Goal: Task Accomplishment & Management: Use online tool/utility

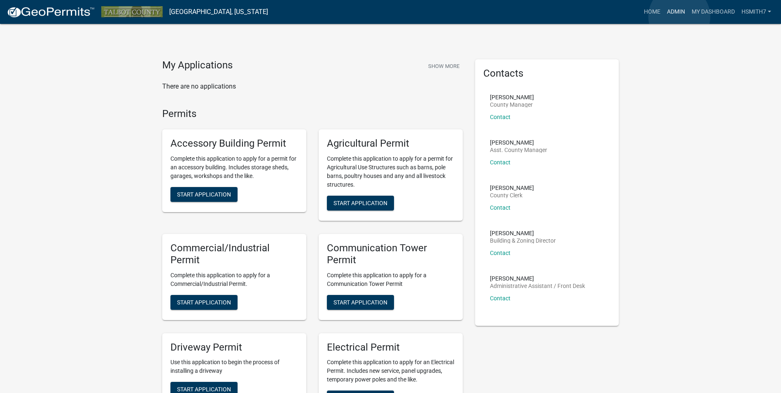
click at [672, 17] on link "Admin" at bounding box center [676, 12] width 25 height 16
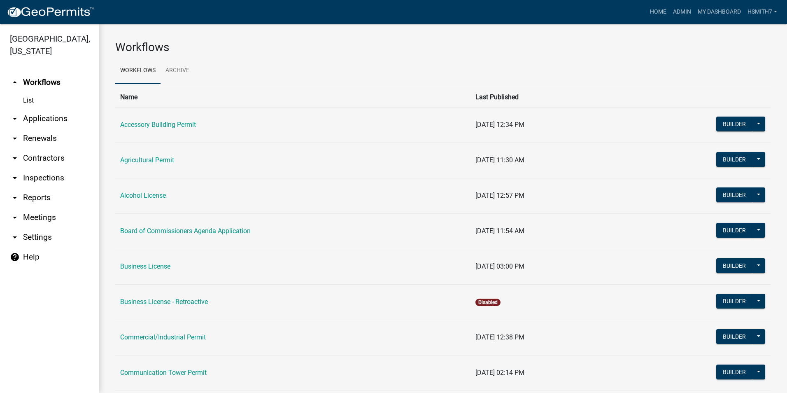
click at [43, 119] on link "arrow_drop_down Applications" at bounding box center [49, 119] width 99 height 20
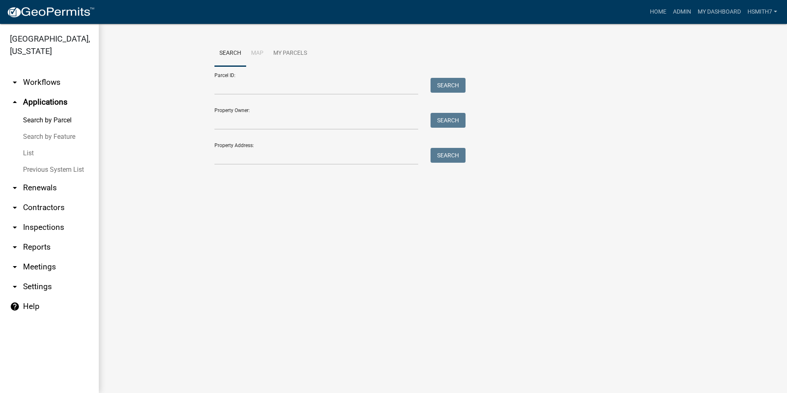
click at [32, 156] on link "List" at bounding box center [49, 153] width 99 height 16
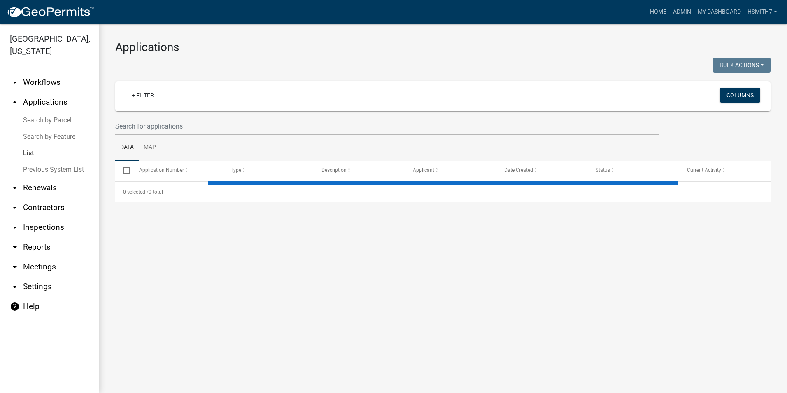
select select "3: 100"
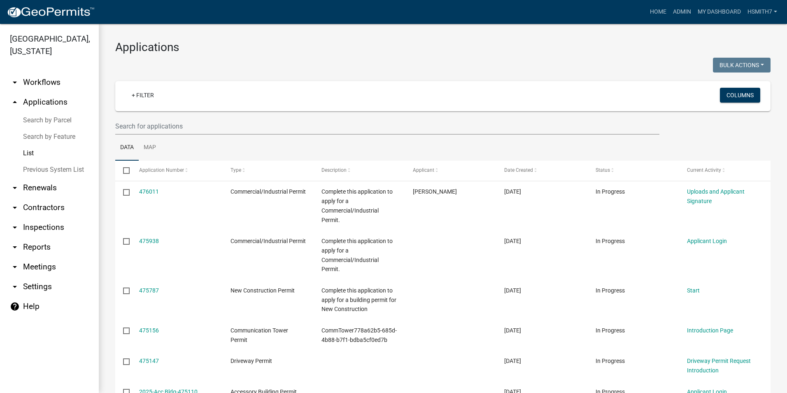
click at [349, 160] on ul "Data Map" at bounding box center [442, 148] width 655 height 26
click at [399, 62] on div at bounding box center [276, 66] width 334 height 17
click at [399, 59] on div at bounding box center [276, 66] width 334 height 17
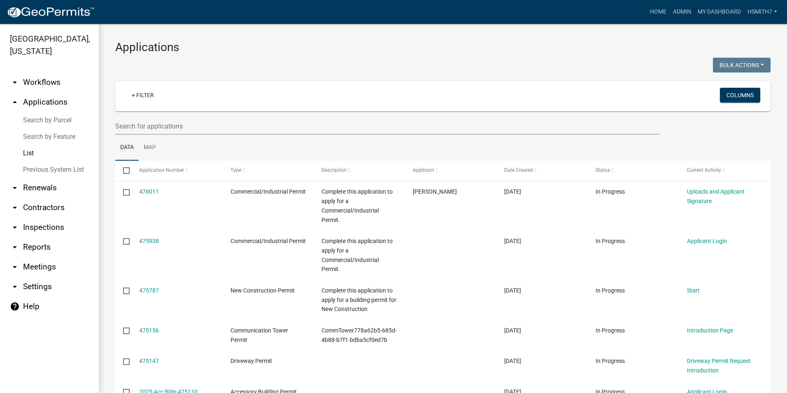
click at [320, 68] on div at bounding box center [276, 66] width 334 height 17
click at [319, 66] on div at bounding box center [276, 66] width 334 height 17
click at [315, 112] on wm-filter-builder "+ Filter Columns" at bounding box center [442, 108] width 655 height 54
